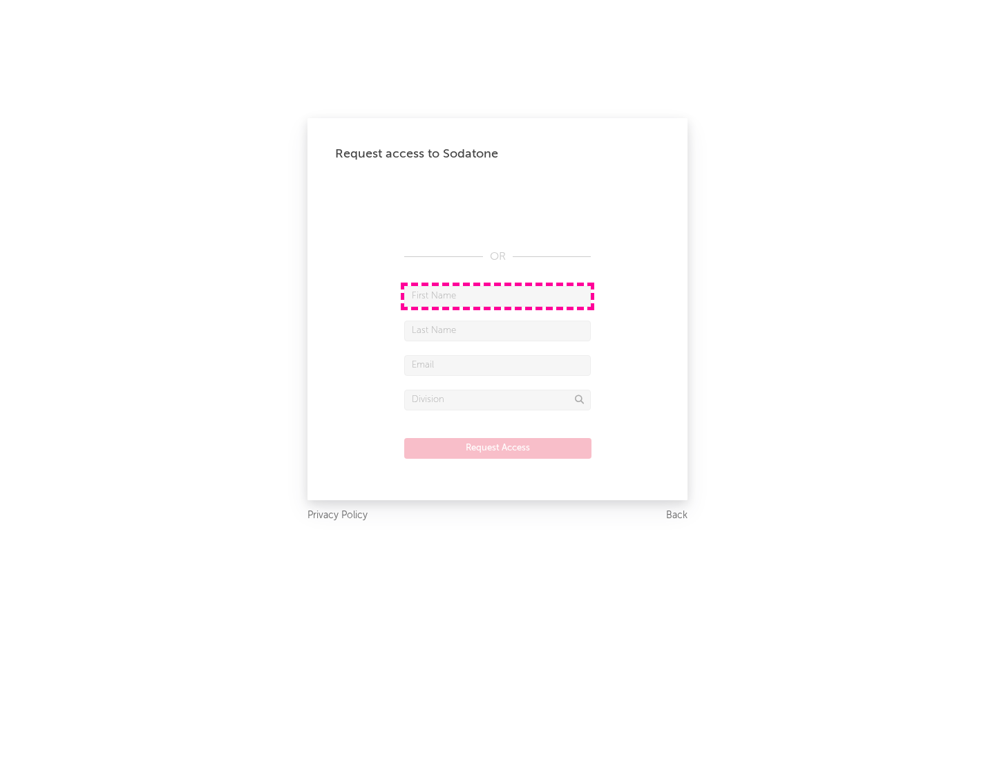
click at [497, 296] on input "text" at bounding box center [497, 296] width 187 height 21
type input "[PERSON_NAME]"
click at [497, 330] on input "text" at bounding box center [497, 331] width 187 height 21
type input "[PERSON_NAME]"
click at [497, 365] on input "text" at bounding box center [497, 365] width 187 height 21
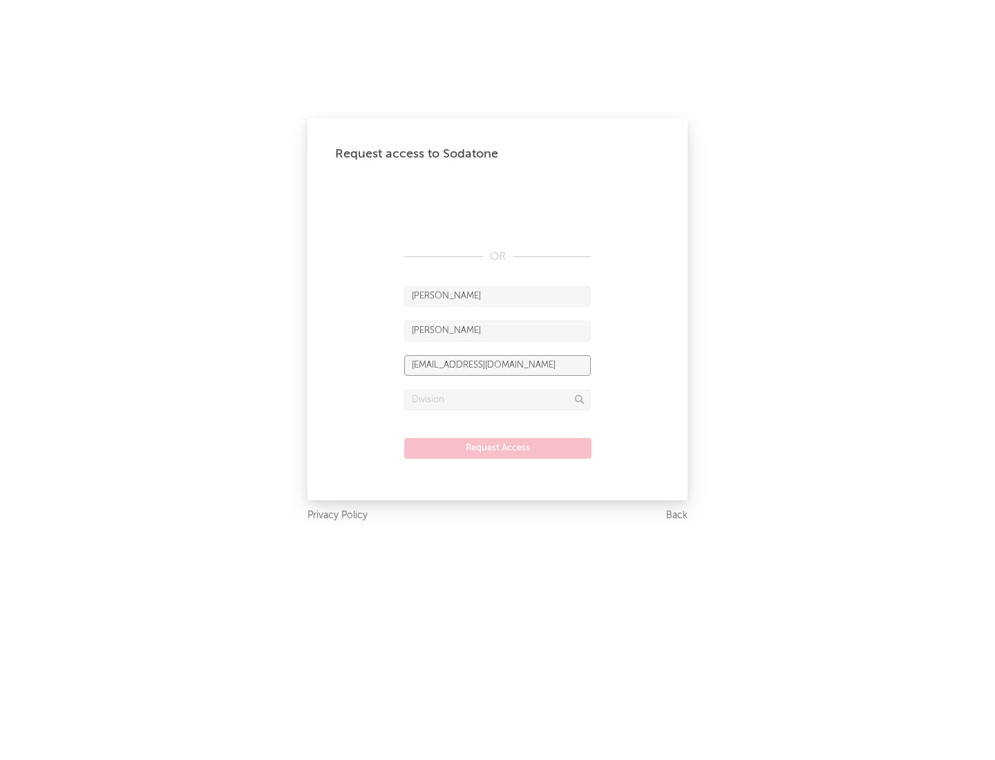
type input "[EMAIL_ADDRESS][DOMAIN_NAME]"
click at [497, 399] on input "text" at bounding box center [497, 400] width 187 height 21
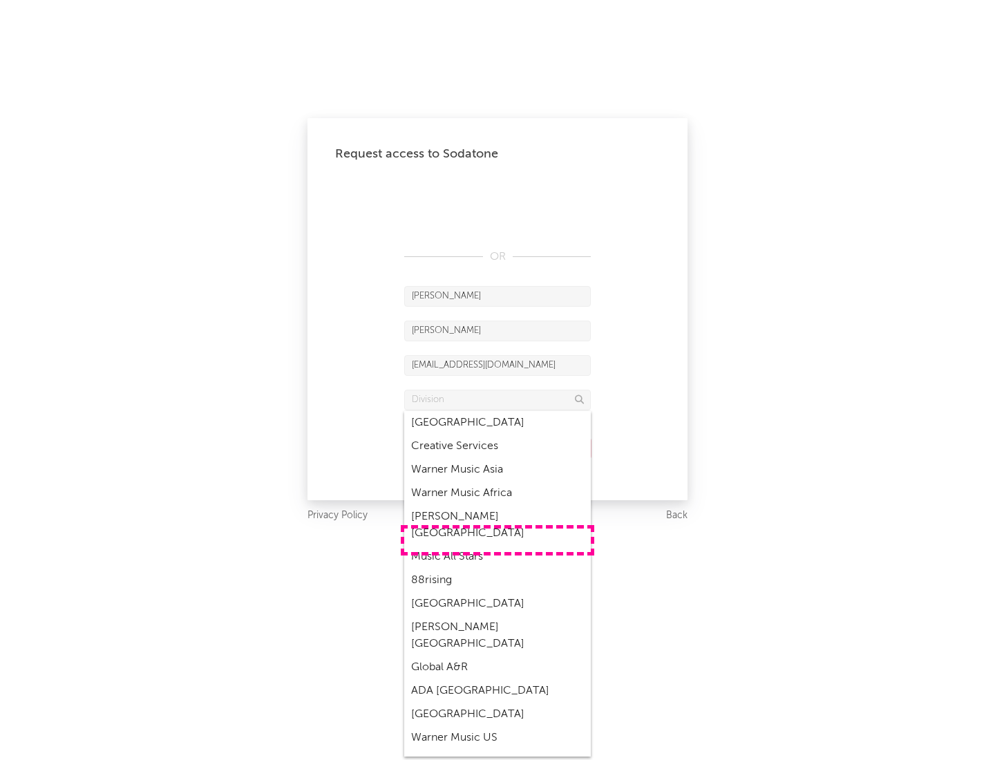
click at [497, 545] on div "Music All Stars" at bounding box center [497, 556] width 187 height 23
type input "Music All Stars"
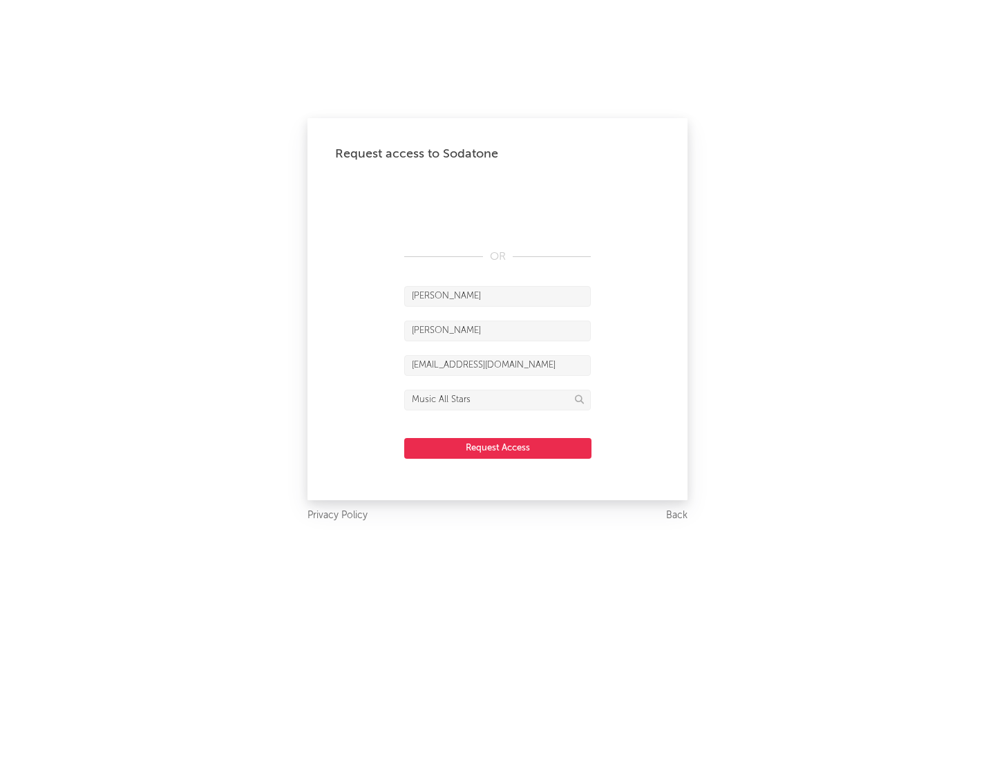
click at [497, 448] on button "Request Access" at bounding box center [497, 448] width 187 height 21
